Goal: Find specific page/section: Find specific page/section

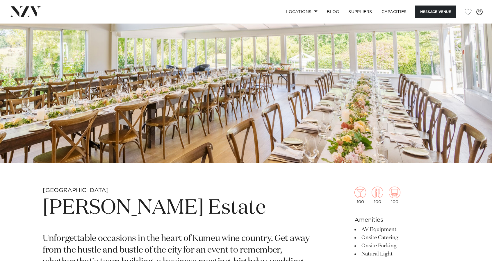
scroll to position [87, 0]
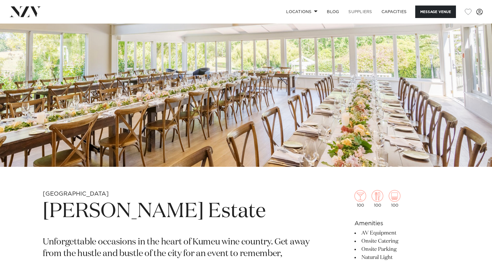
click at [368, 12] on link "SUPPLIERS" at bounding box center [359, 12] width 33 height 12
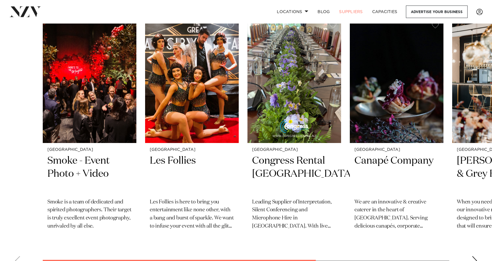
scroll to position [203, 0]
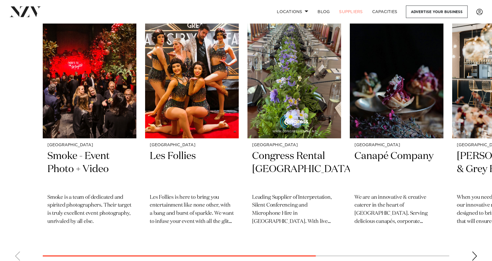
click at [473, 258] on div "Next slide" at bounding box center [474, 255] width 6 height 9
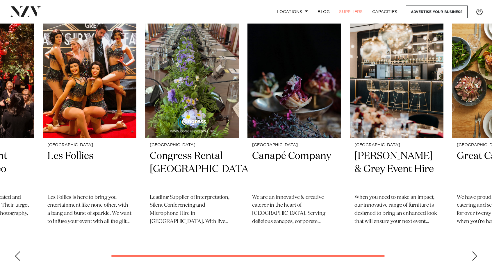
click at [473, 259] on div "Next slide" at bounding box center [474, 255] width 6 height 9
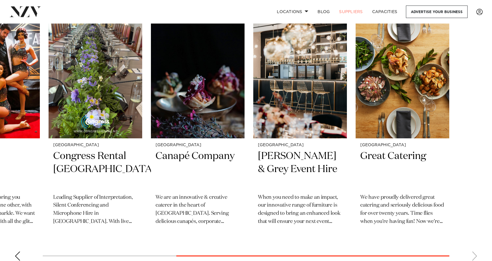
click at [473, 259] on swiper-container "Auckland Smoke - Event Photo + Video Smoke is a team of dedicated and spirited …" at bounding box center [246, 139] width 492 height 253
click at [472, 259] on swiper-container "Auckland Smoke - Event Photo + Video Smoke is a team of dedicated and spirited …" at bounding box center [246, 139] width 492 height 253
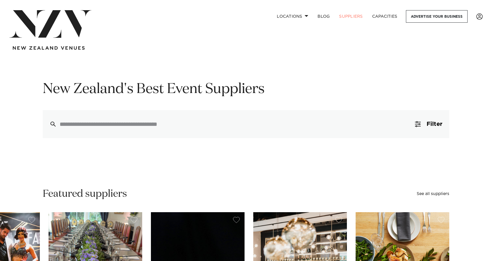
scroll to position [0, 0]
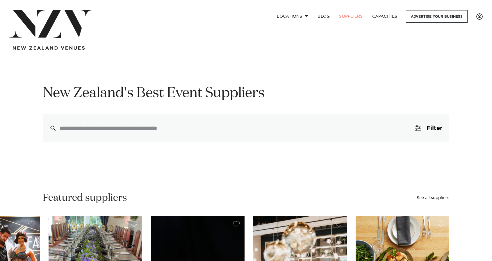
click at [479, 16] on span at bounding box center [479, 16] width 6 height 6
